Goal: Task Accomplishment & Management: Complete application form

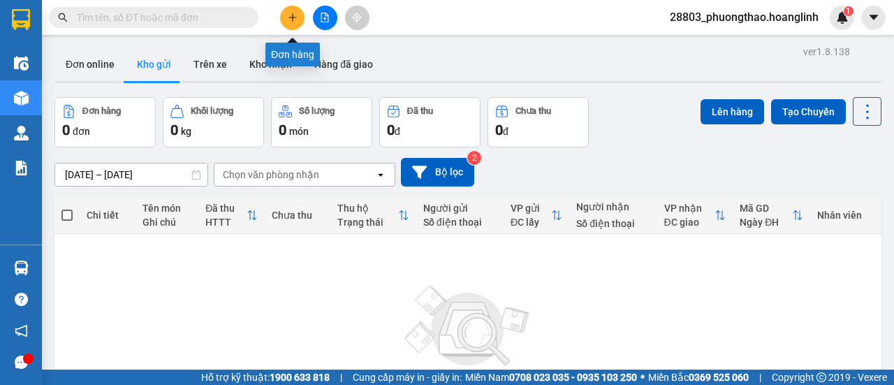
click at [285, 14] on button at bounding box center [292, 18] width 24 height 24
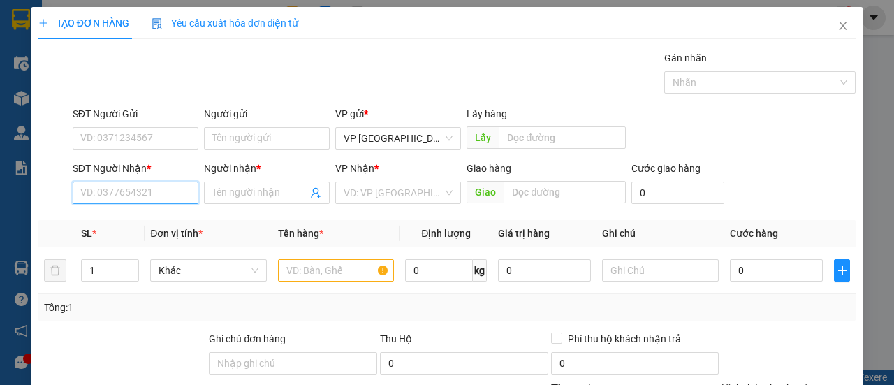
click at [145, 191] on input "SĐT Người Nhận *" at bounding box center [136, 193] width 126 height 22
type input "0852333373"
click at [159, 221] on div "0852333373 - ÁNH" at bounding box center [134, 219] width 108 height 15
type input "ÁNH"
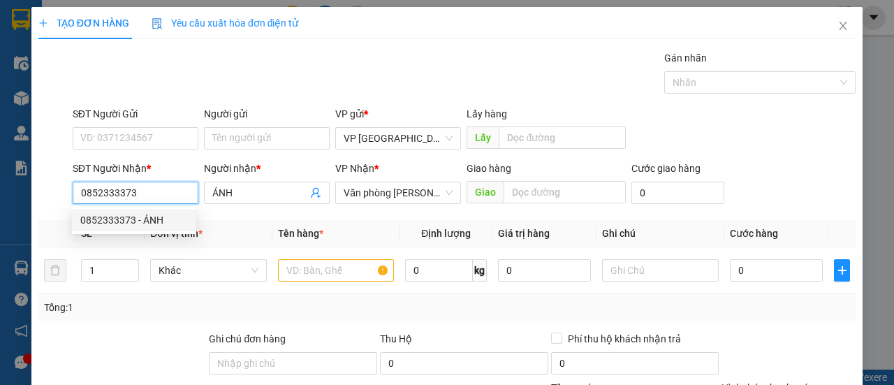
type input "50.000"
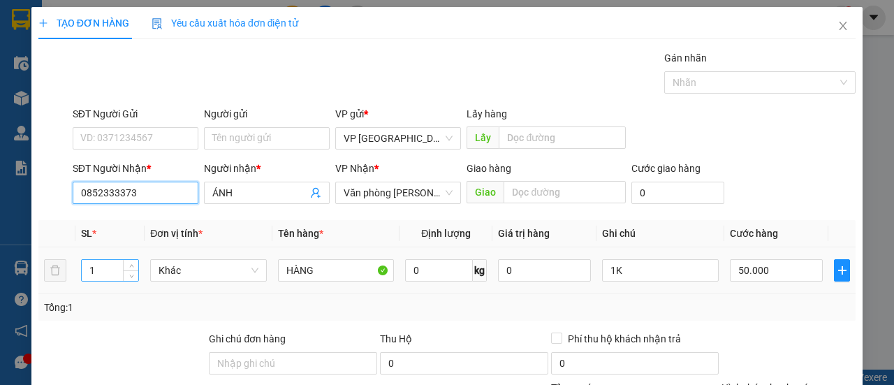
type input "0852333373"
click at [109, 275] on input "1" at bounding box center [110, 270] width 57 height 21
type input "21"
type input "2"
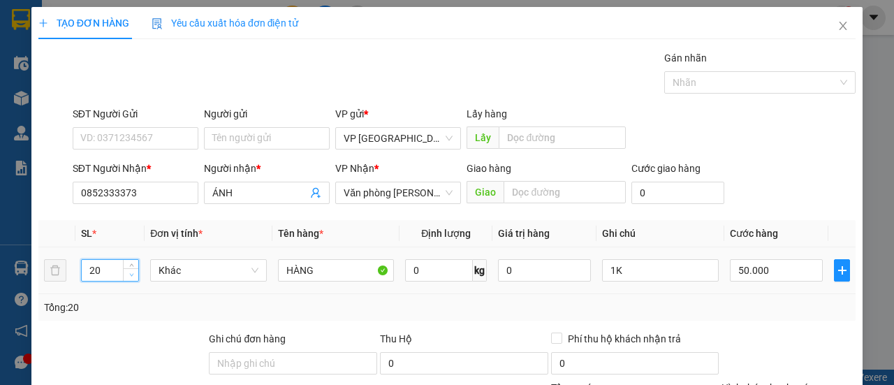
click at [131, 275] on icon "down" at bounding box center [131, 275] width 4 height 3
click at [129, 265] on icon "up" at bounding box center [131, 267] width 5 height 5
type input "21"
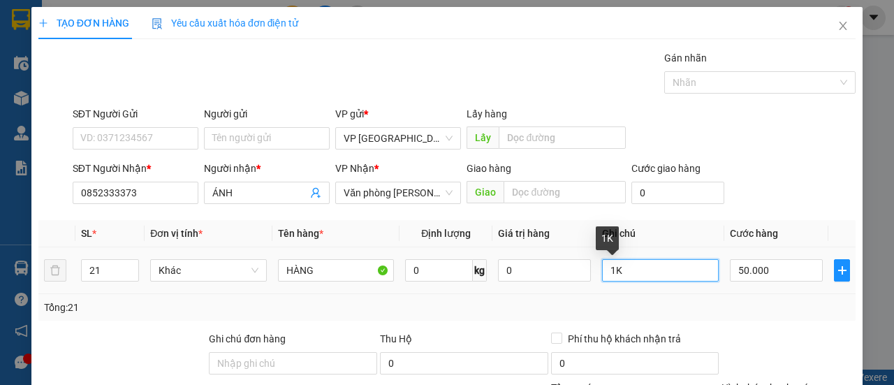
click at [630, 271] on input "1K" at bounding box center [660, 270] width 117 height 22
type input "1"
type input "2"
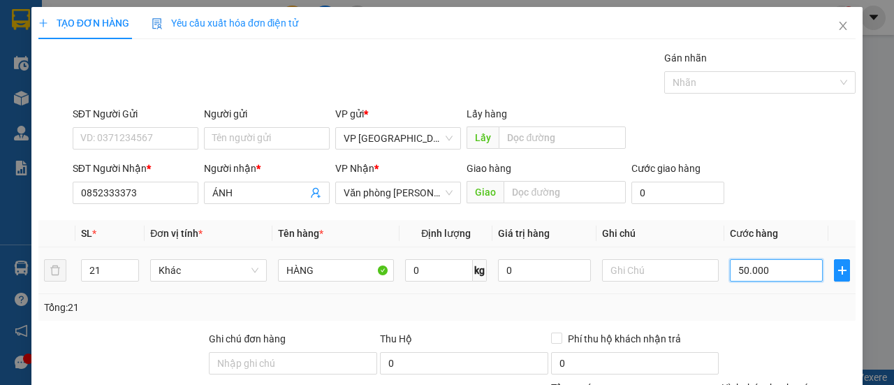
click at [785, 275] on input "50.000" at bounding box center [776, 270] width 93 height 22
type input "0"
type input "1"
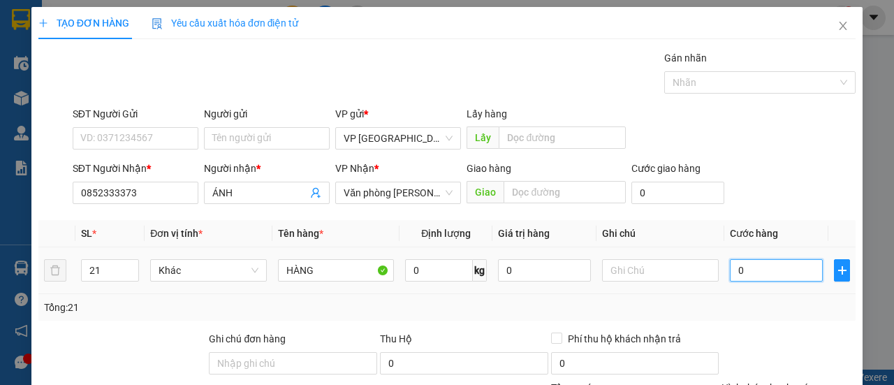
type input "1"
type input "001"
type input "10"
type input "0.010"
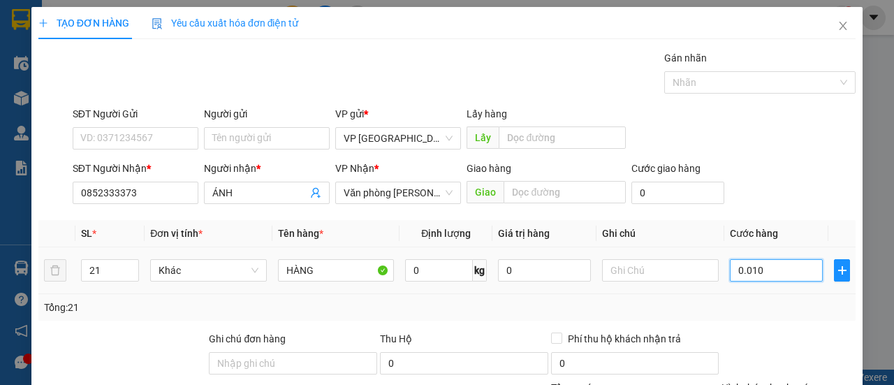
type input "105"
type input "00.105"
type input "1.050"
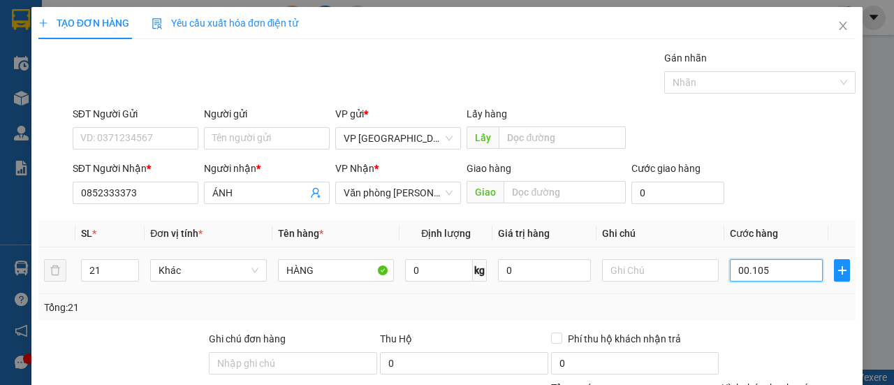
type input "0.001.050"
type input "105"
type input "0.000.010"
type input "10"
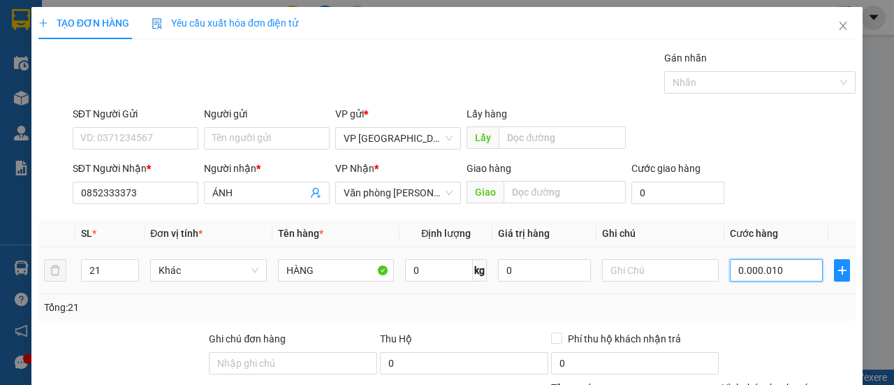
type input "10"
type input "1"
type input "000.001"
type input "0"
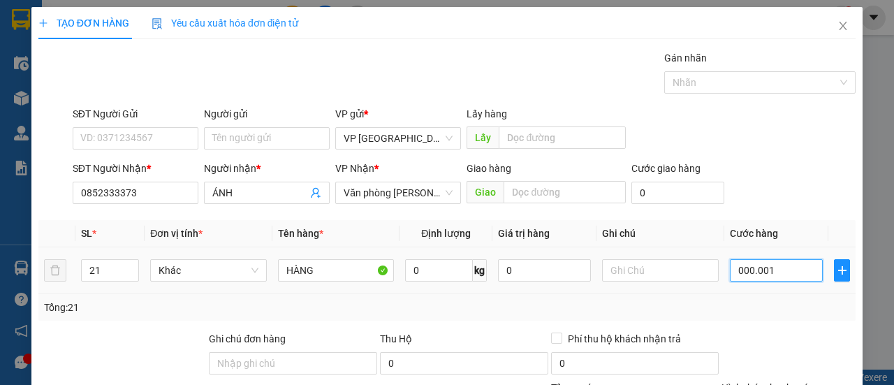
type input "0"
type input "0.000"
type input "10.000"
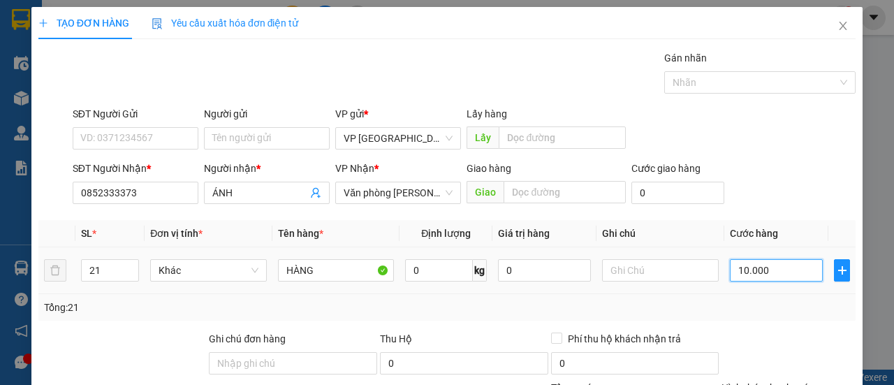
type input "100.000"
type input "1.050.000"
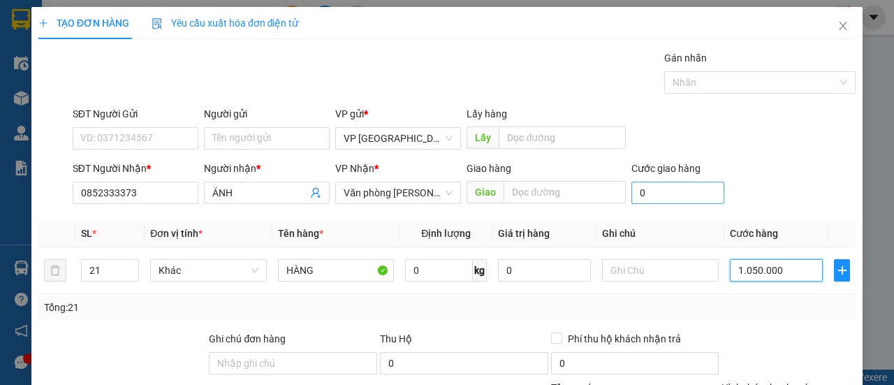
type input "0.105"
type input "105.000"
click at [658, 197] on input "0" at bounding box center [678, 193] width 93 height 22
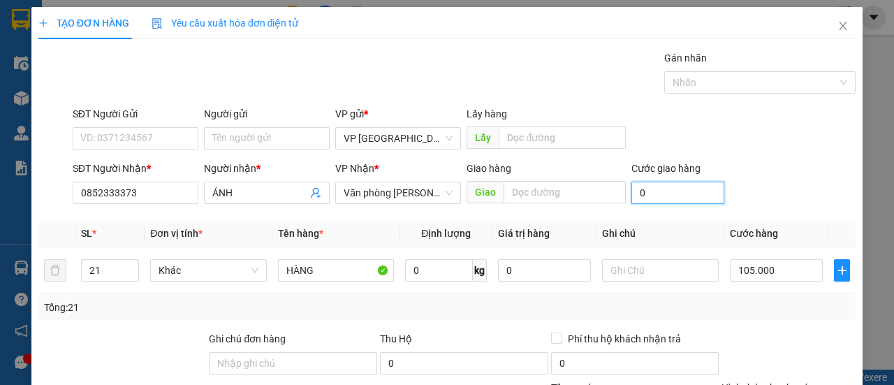
type input "0"
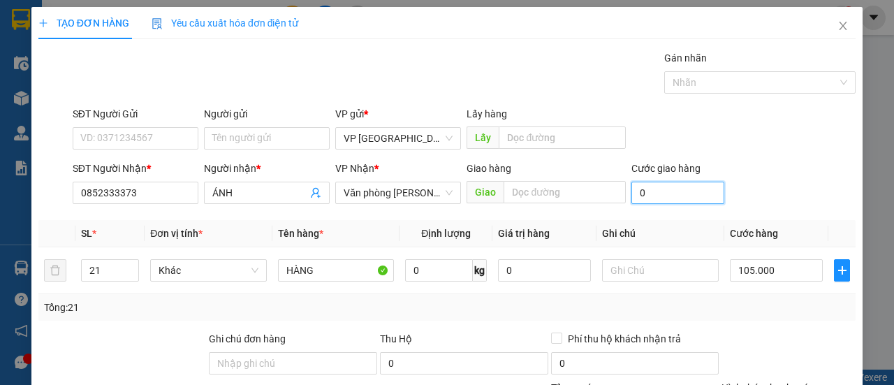
type input "0"
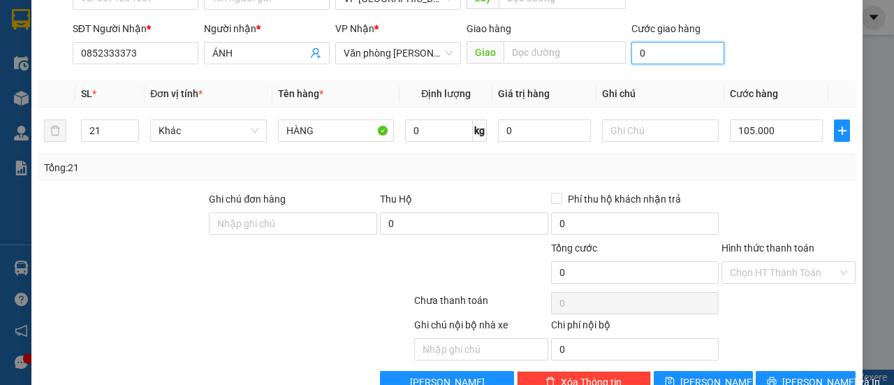
scroll to position [173, 0]
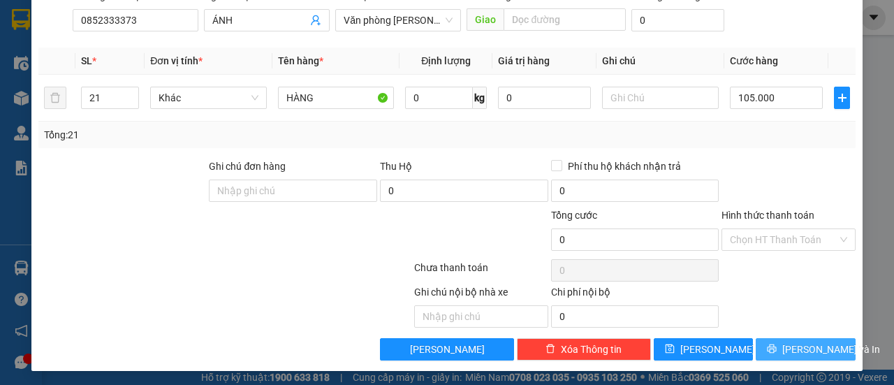
type input "0"
type input "105.000"
click at [777, 350] on icon "printer" at bounding box center [772, 349] width 10 height 10
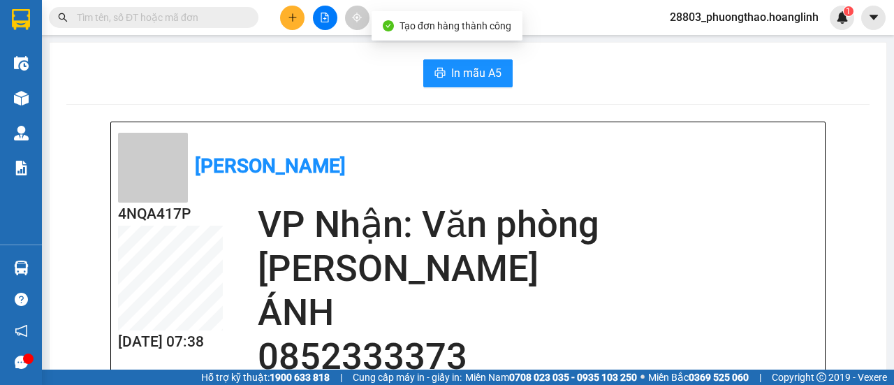
scroll to position [70, 0]
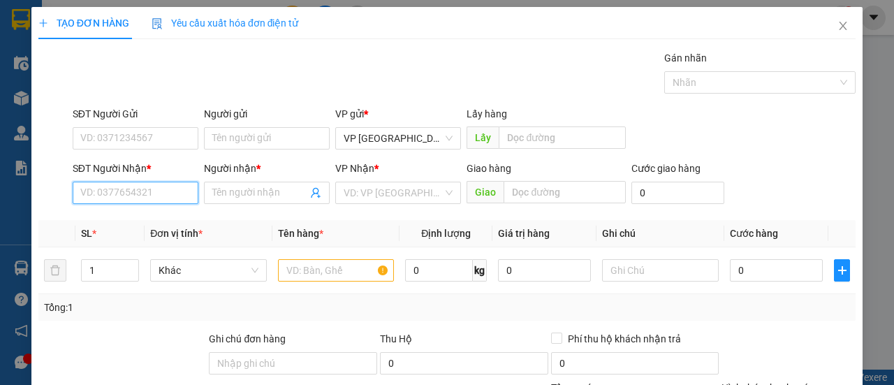
click at [152, 191] on input "SĐT Người Nhận *" at bounding box center [136, 193] width 126 height 22
type input "3"
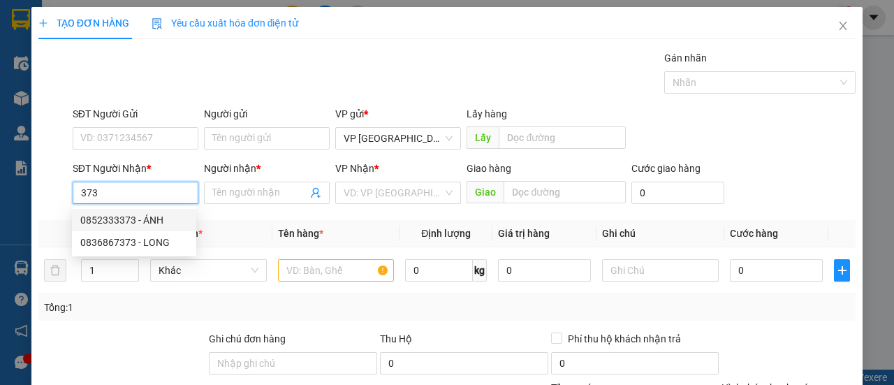
click at [151, 220] on div "0852333373 - ÁNH" at bounding box center [134, 219] width 108 height 15
type input "0852333373"
type input "ÁNH"
type input "105.000"
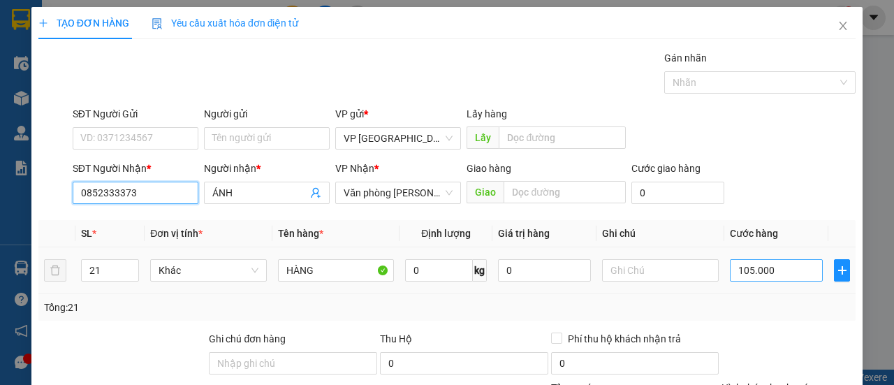
type input "0852333373"
click at [780, 272] on input "105.000" at bounding box center [776, 270] width 93 height 22
type input "0"
type input "00.000"
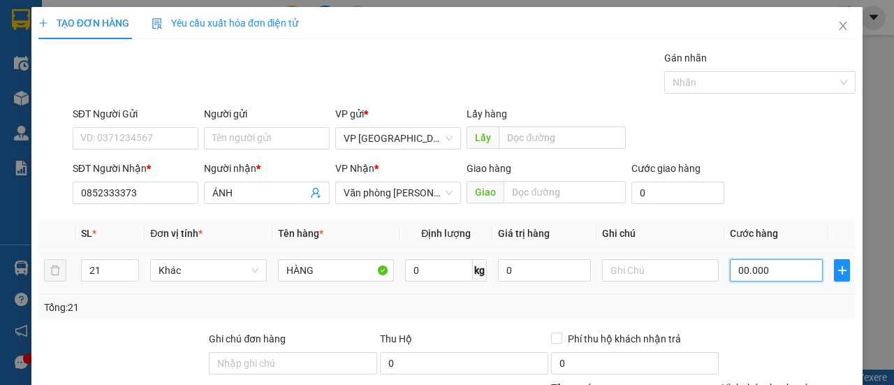
type input "1"
type input "0.000.001"
type input "0"
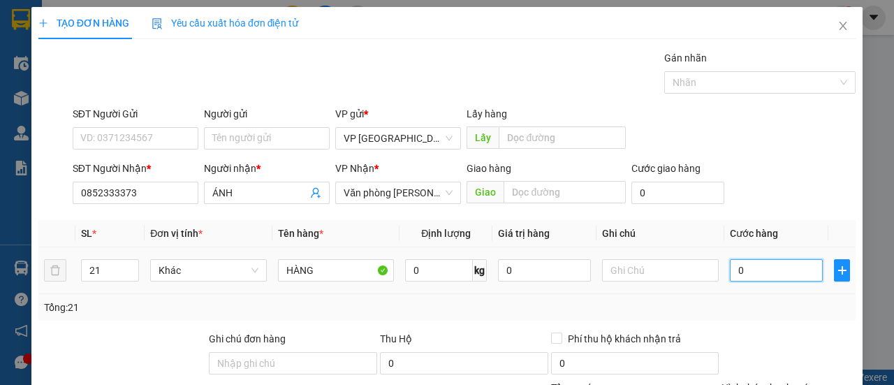
type input "0"
type input "1"
type input "001"
type input "10"
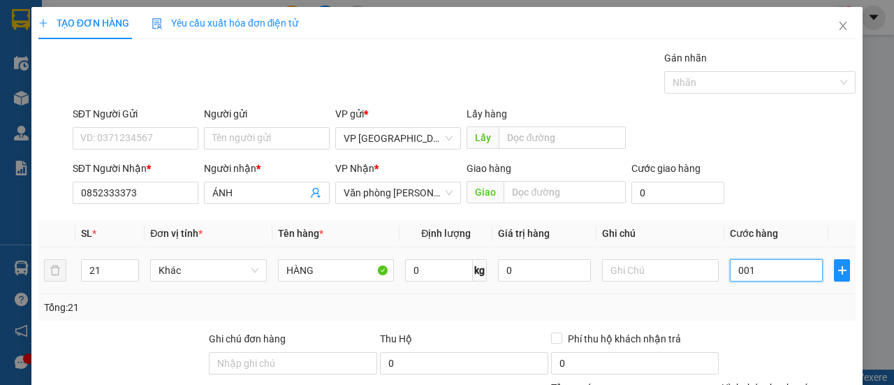
type input "10"
type input "0.010"
type input "10.000"
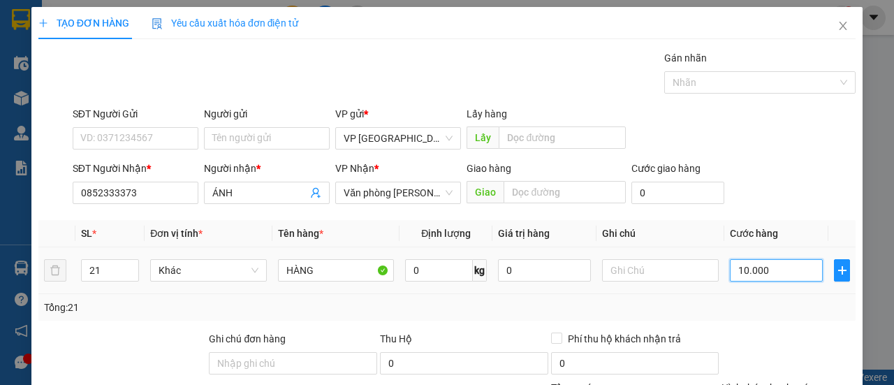
type input "0"
type input "1"
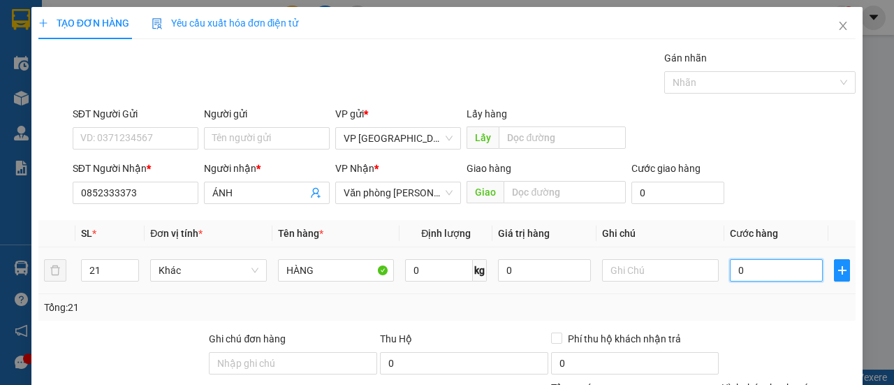
type input "01"
type input "11"
type input "011"
type input "1"
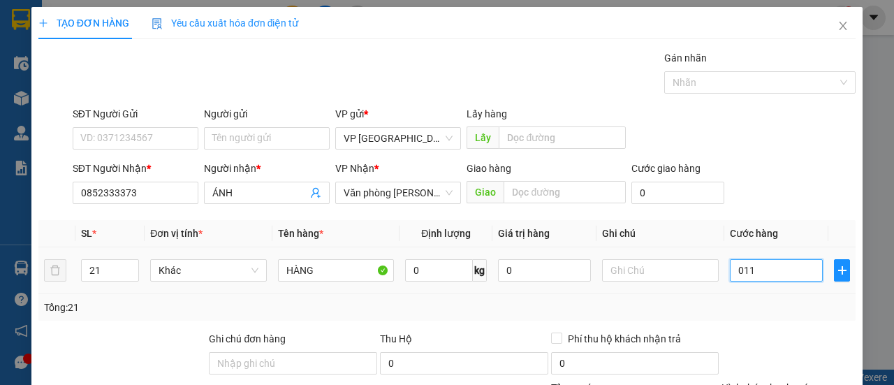
type input "1"
type input "01"
type input "10"
type input "010"
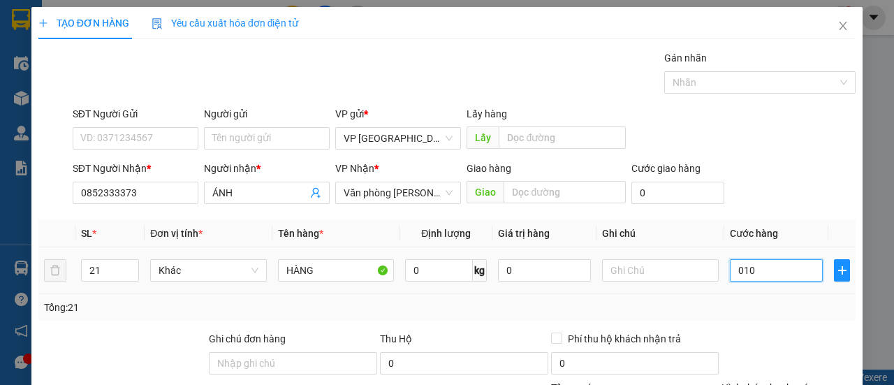
type input "100"
type input "01.000"
type input "1.000"
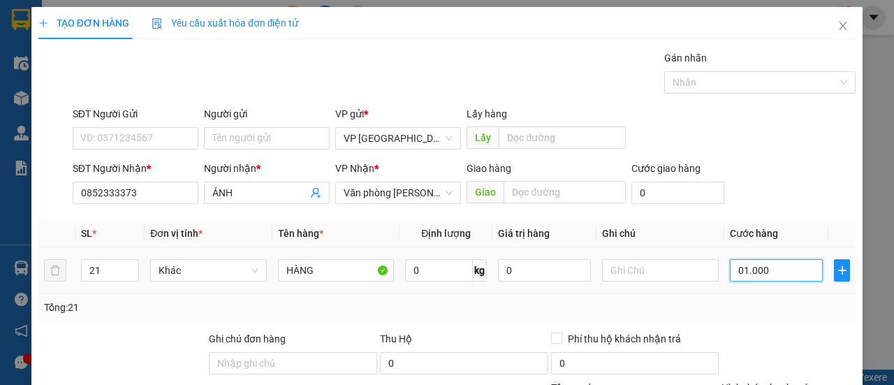
type input "0.110.000"
type input "110.000"
type input "011.100.000"
type input "11.100.000"
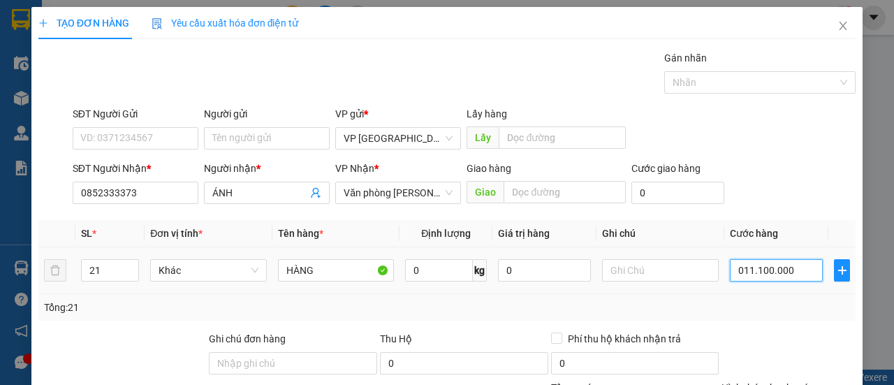
type input "11.100.000"
type input "011.110.000"
type input "11.110.000"
type input "11.111.000"
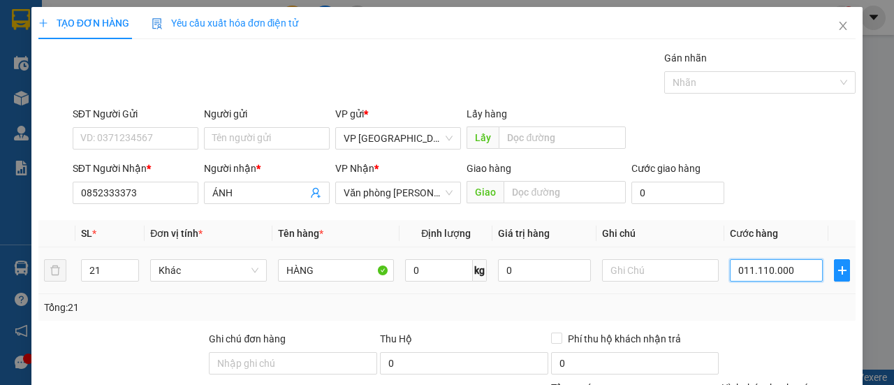
type input "11.111.000"
type input "011.111.000"
type input "11.111.100"
type input "011.111.100"
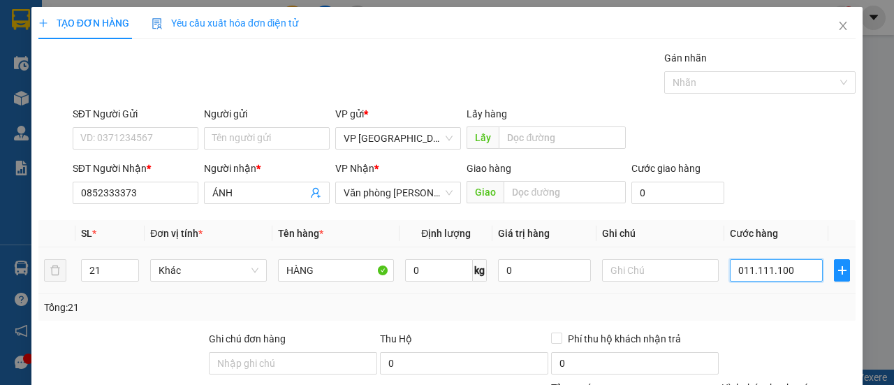
type input "1.111.110"
type input "01.111.110"
type input "111.111"
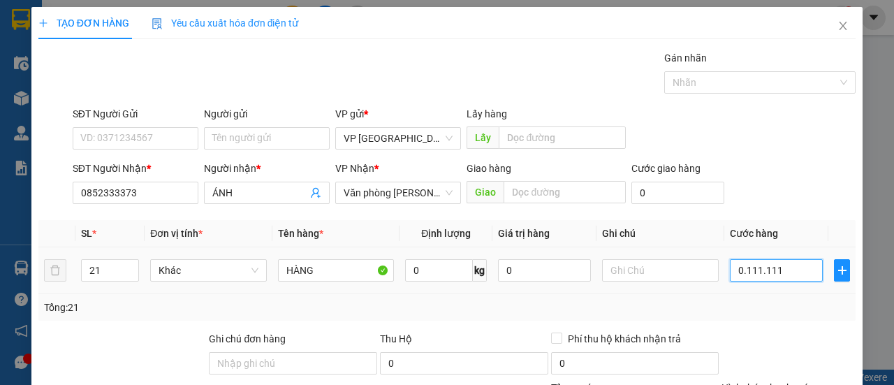
type input "111.111"
type input "11.111"
type input "1.111"
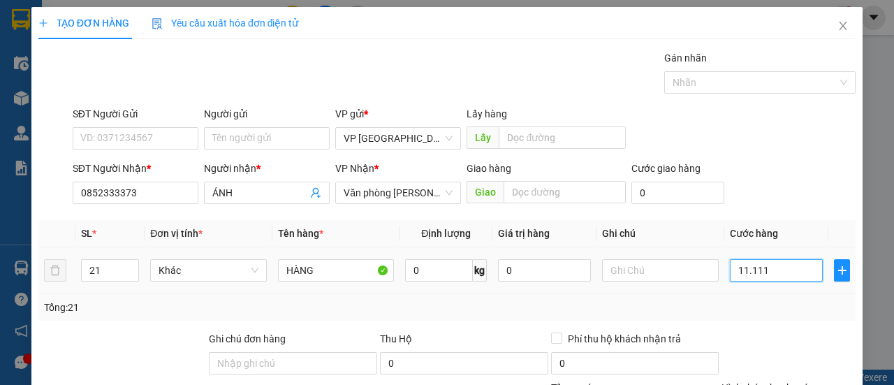
type input "1.111"
type input "111"
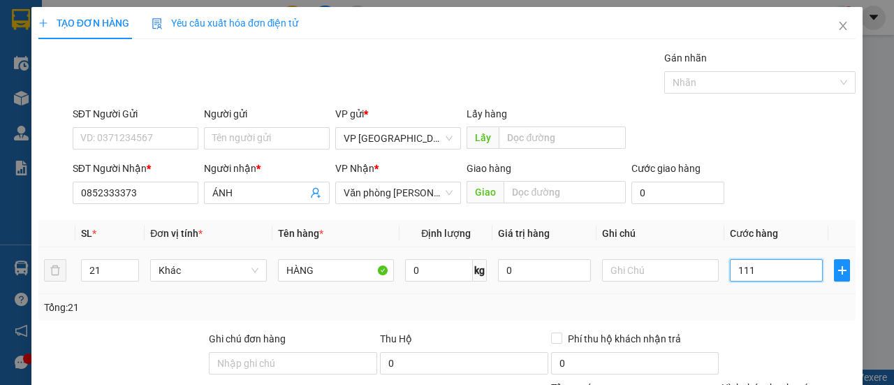
type input "11"
type input "1"
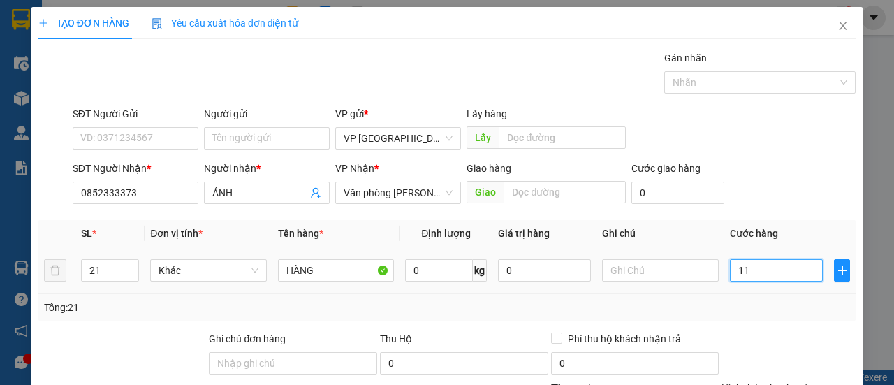
type input "1"
type input "10"
type input "010"
type input "105"
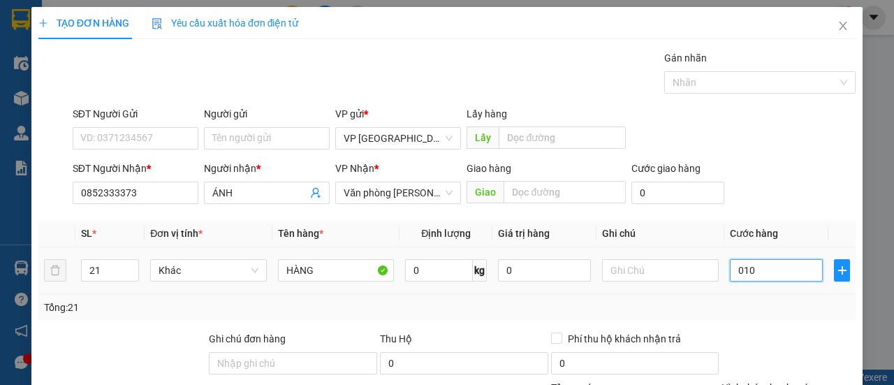
type input "105"
type input "0.105"
type input "1.050"
type input "01.050"
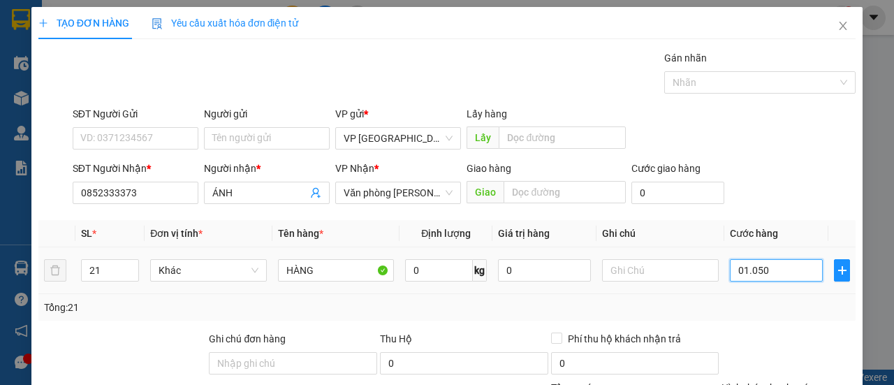
type input "110.500"
type input "0.110.500"
type input "11.105.000"
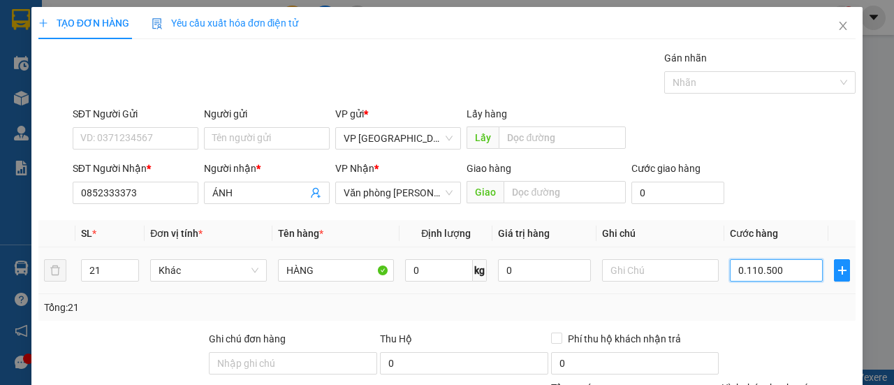
type input "011.105.000"
type input "11.110.500"
type input "011.110.500"
type input "11.111.050"
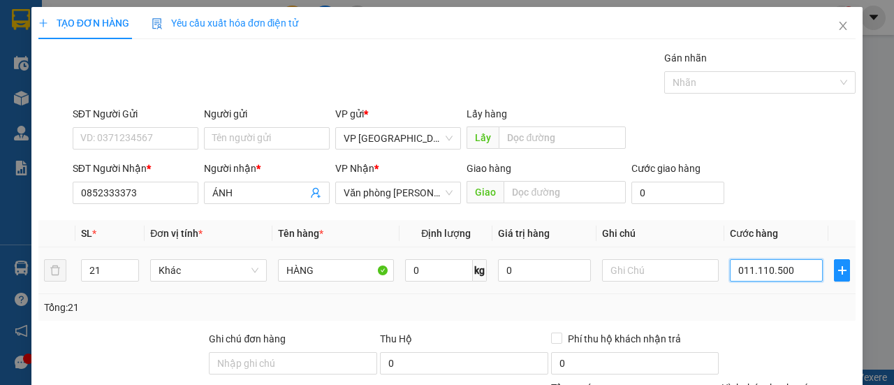
type input "11.111.050"
type input "011.111.050"
type input "11.111.105"
type input "11.111.101"
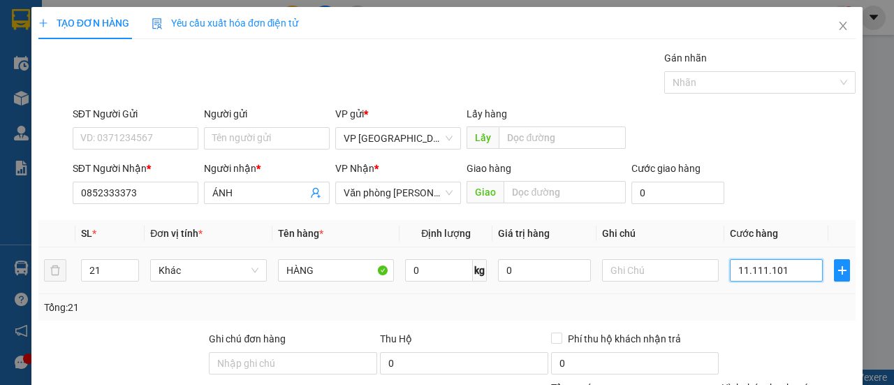
type input "11.111.101"
click at [792, 264] on input "11.111.101" at bounding box center [776, 270] width 93 height 22
type input "1.111.110"
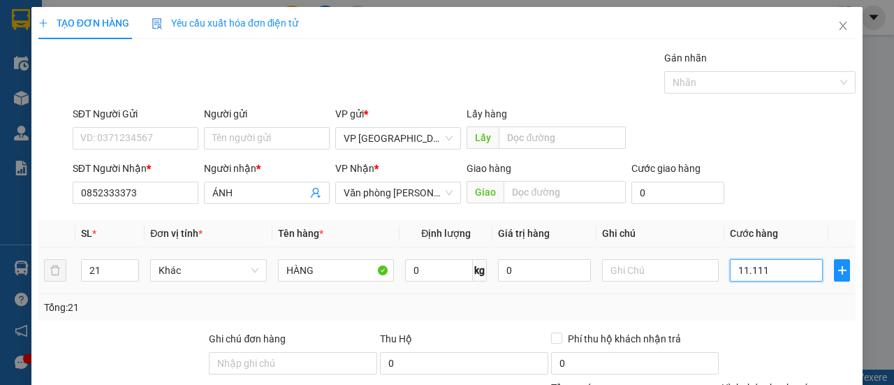
type input "1.111"
type input "111"
type input "1"
type input "0"
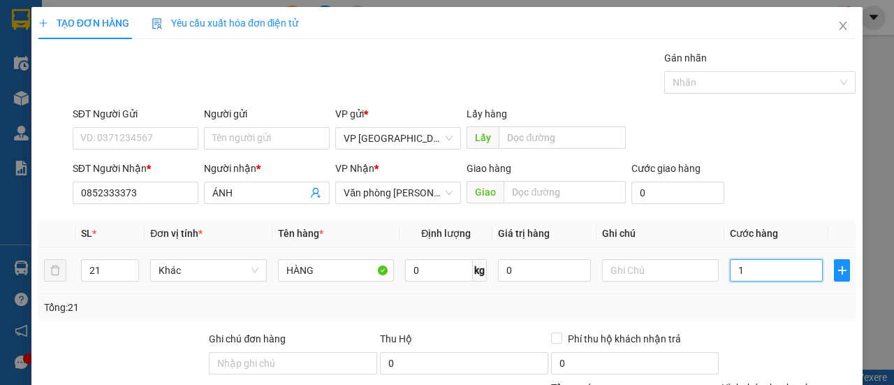
type input "0"
type input "1"
type input "001"
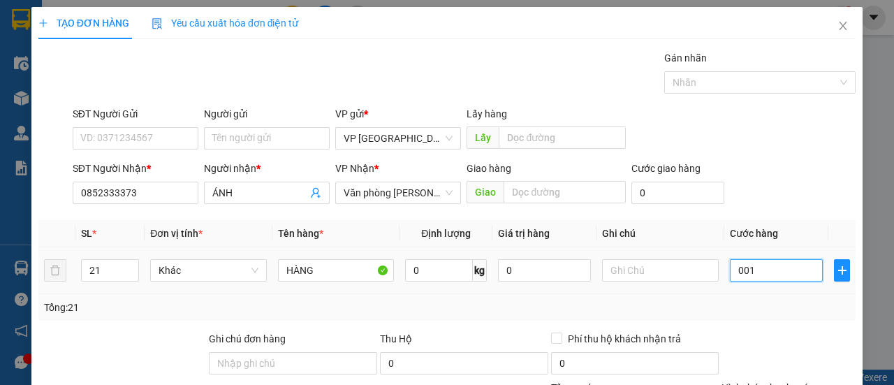
type input "10"
type input "0.010"
type input "105"
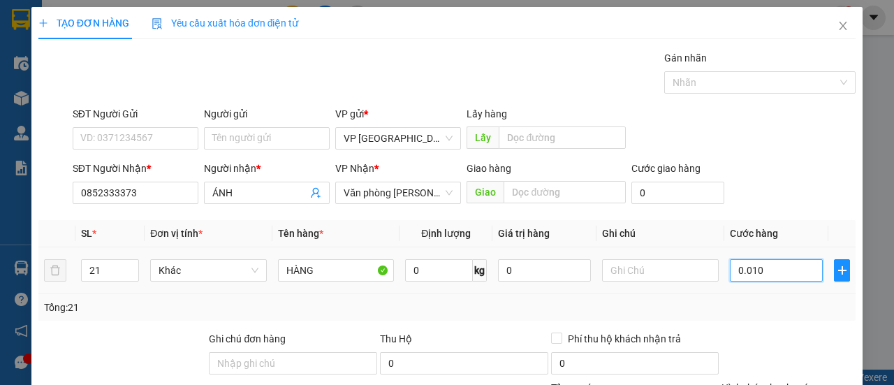
type input "00.105"
type input "1.050"
type input "0.001.050"
type input "10.500"
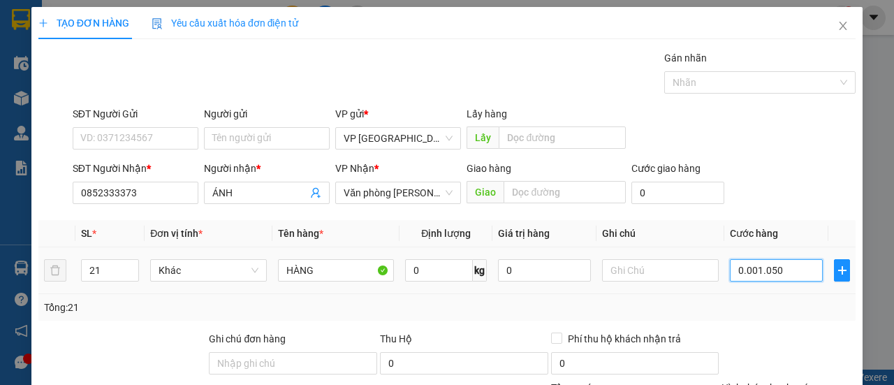
type input "10.500"
type input "000.010.500"
type input "105.000"
type input "0.000.001.050.000"
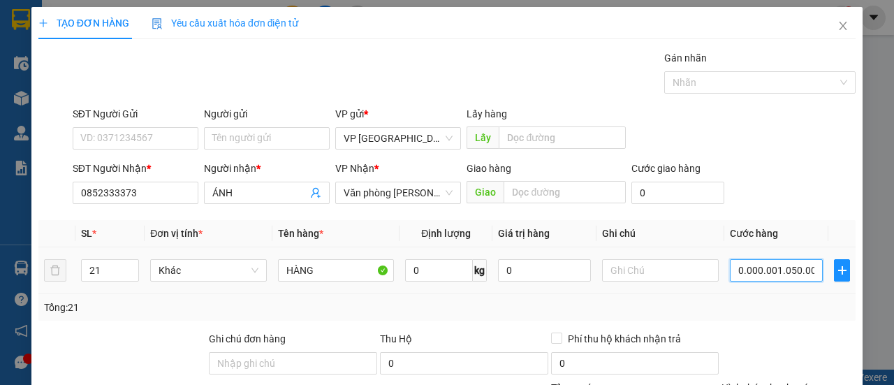
type input "1.050.000"
type input "000.000.101.050.000"
type input "101.050.000"
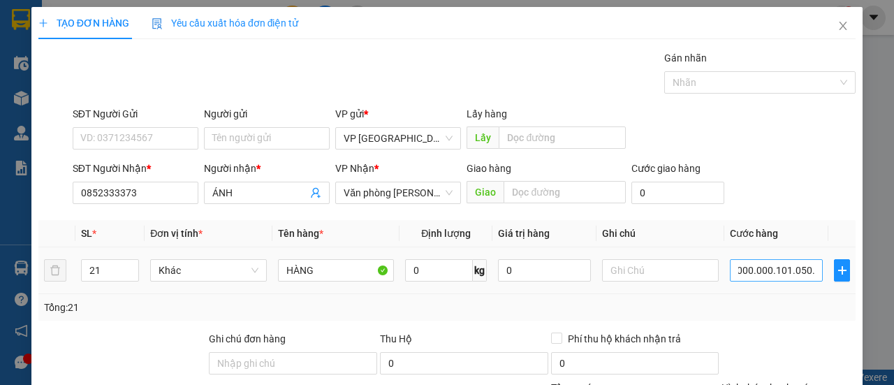
type input "101.050.000"
click at [743, 270] on input "101.050.000" at bounding box center [776, 270] width 93 height 22
click at [740, 272] on input "101.050.000" at bounding box center [776, 270] width 93 height 22
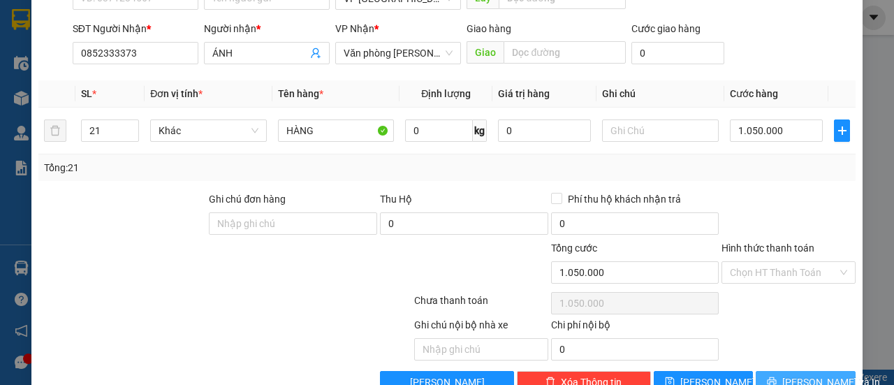
click at [774, 372] on button "Lưu và In" at bounding box center [806, 382] width 100 height 22
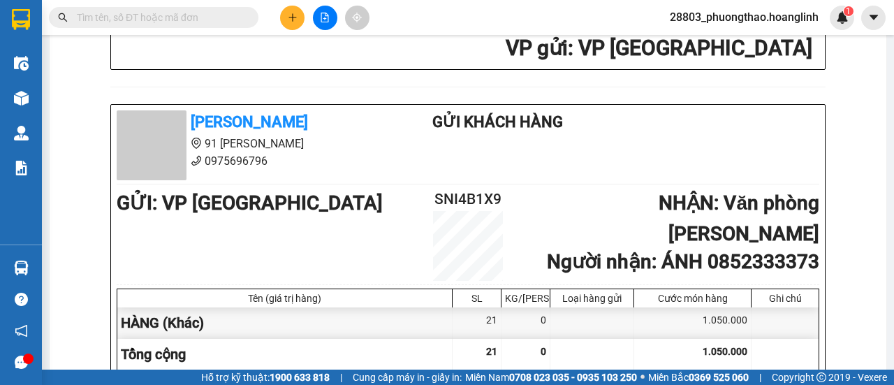
scroll to position [629, 0]
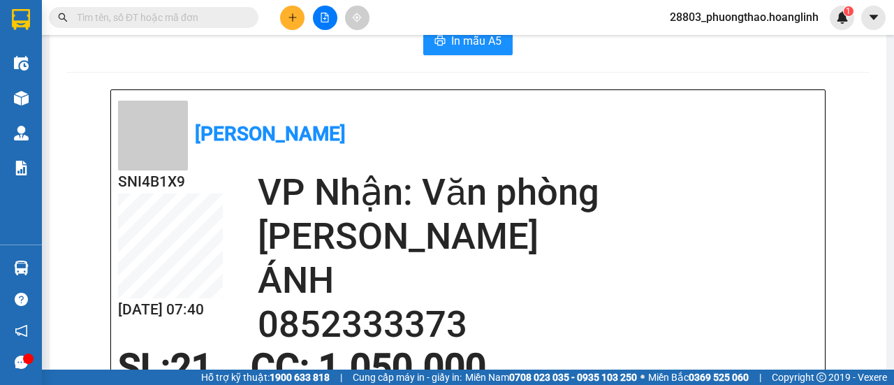
scroll to position [0, 0]
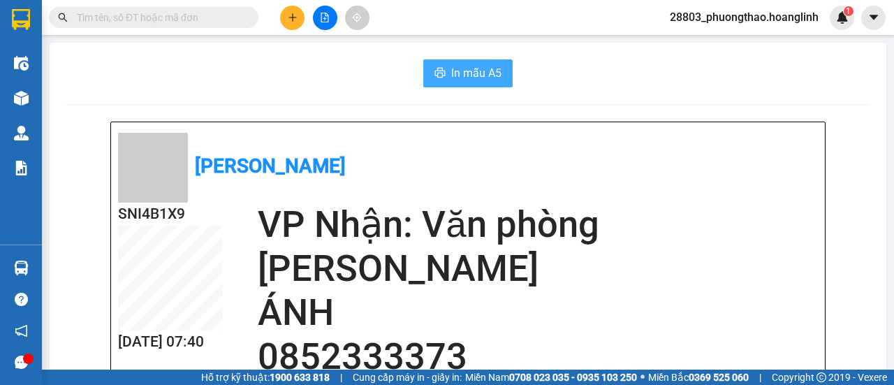
click at [473, 80] on span "In mẫu A5" at bounding box center [476, 72] width 50 height 17
click at [482, 80] on span "In mẫu A5" at bounding box center [476, 72] width 50 height 17
